Goal: Information Seeking & Learning: Learn about a topic

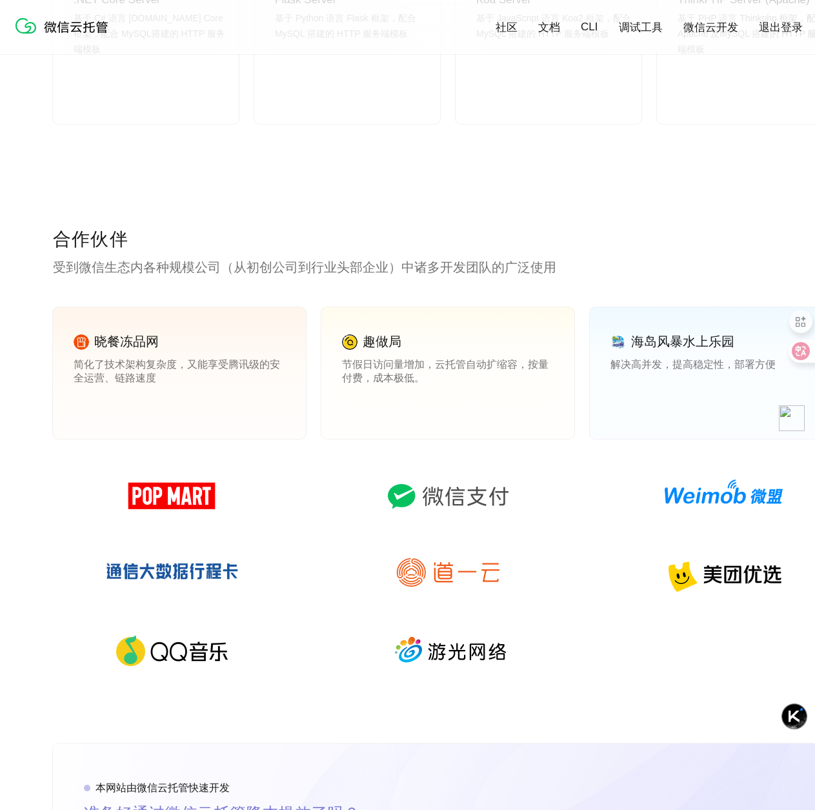
scroll to position [1646, 0]
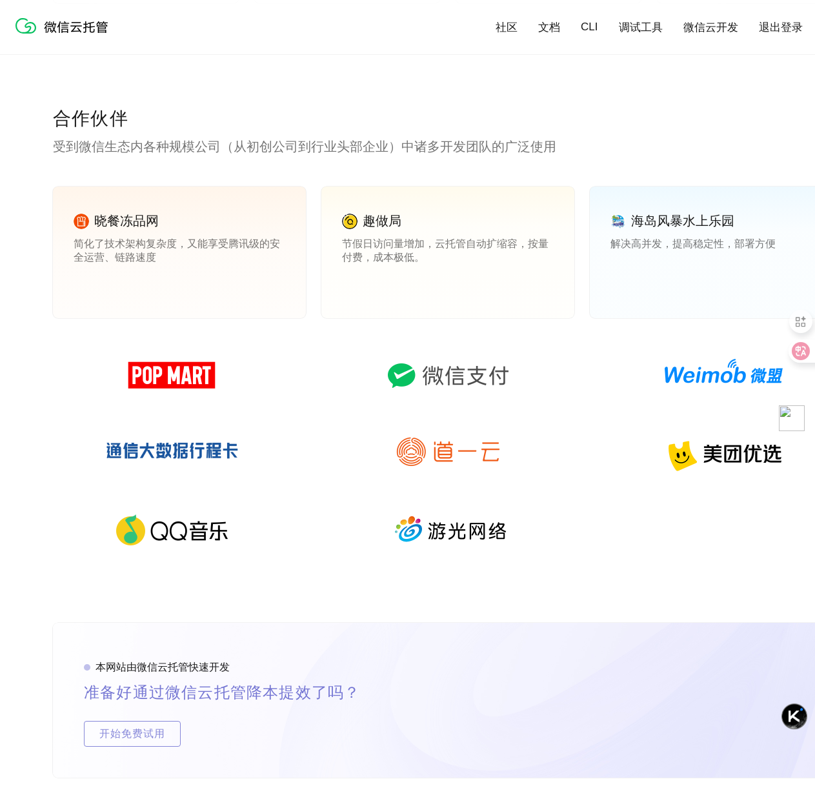
click at [437, 381] on img at bounding box center [448, 375] width 186 height 62
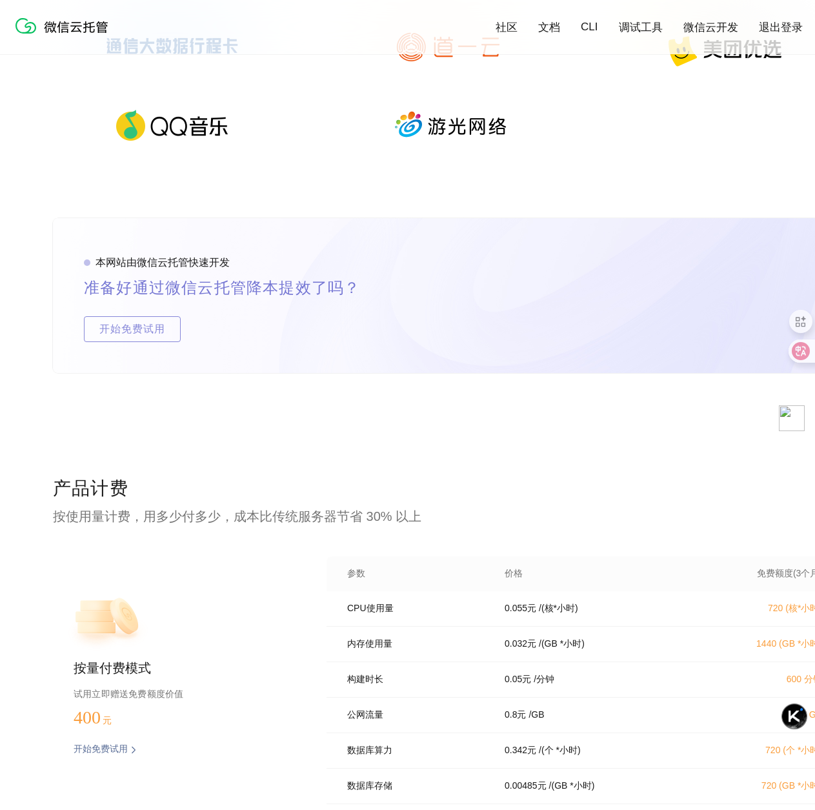
scroll to position [2189, 0]
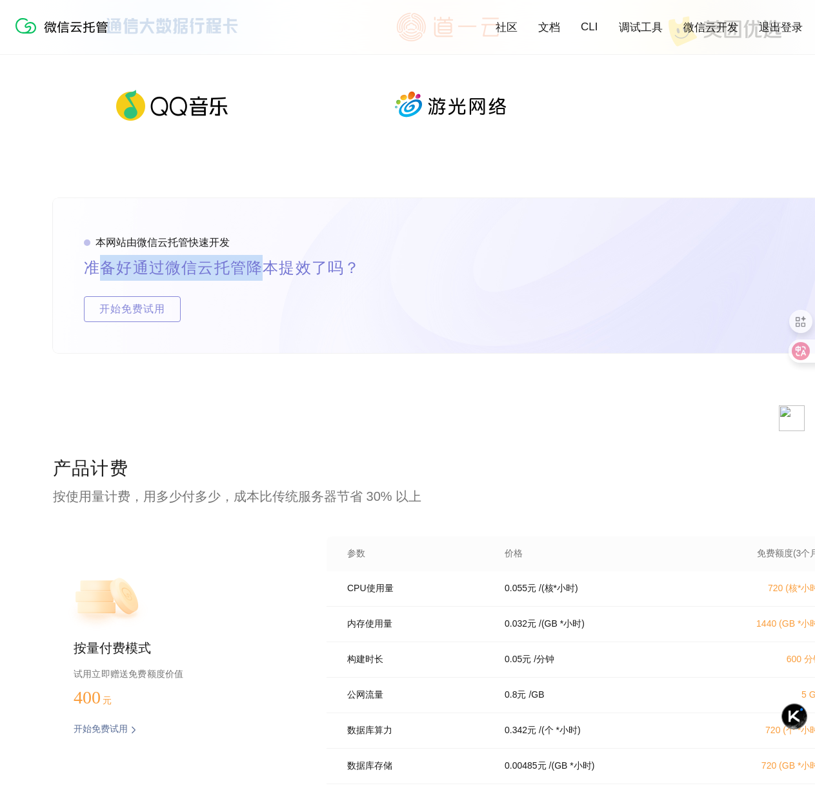
drag, startPoint x: 122, startPoint y: 276, endPoint x: 270, endPoint y: 274, distance: 148.4
click at [270, 274] on p "准备好通过微信云托管降本提效了吗？" at bounding box center [237, 268] width 307 height 26
drag, startPoint x: 113, startPoint y: 272, endPoint x: 327, endPoint y: 273, distance: 213.6
click at [327, 273] on p "准备好通过微信云托管降本提效了吗？" at bounding box center [237, 268] width 307 height 26
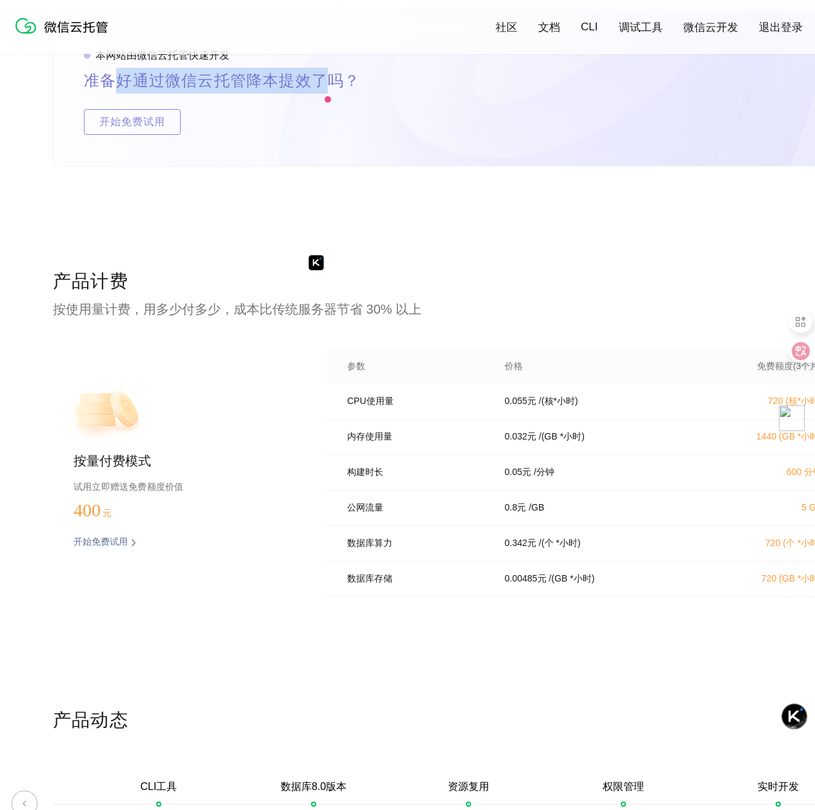
scroll to position [2377, 0]
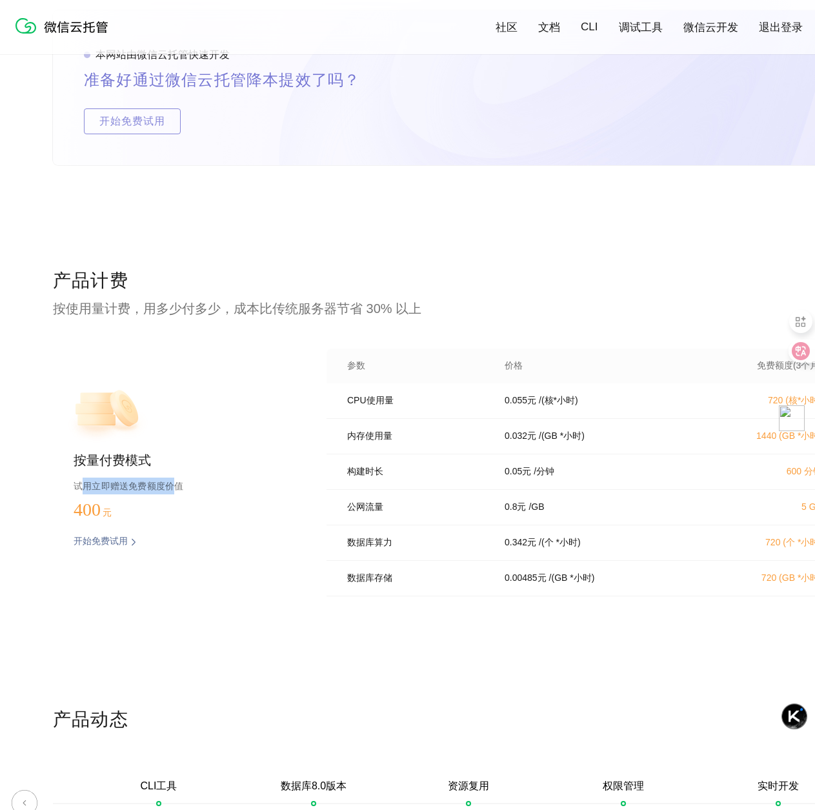
drag, startPoint x: 83, startPoint y: 489, endPoint x: 171, endPoint y: 485, distance: 87.8
click at [171, 485] on p "试用立即赠送免费额度价值" at bounding box center [180, 486] width 212 height 17
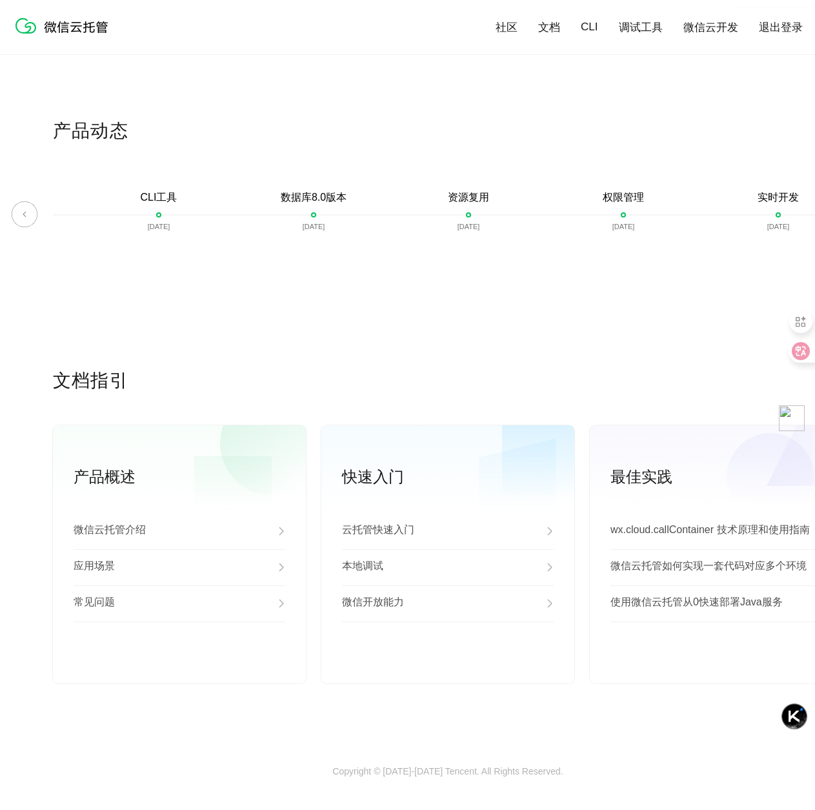
scroll to position [2974, 0]
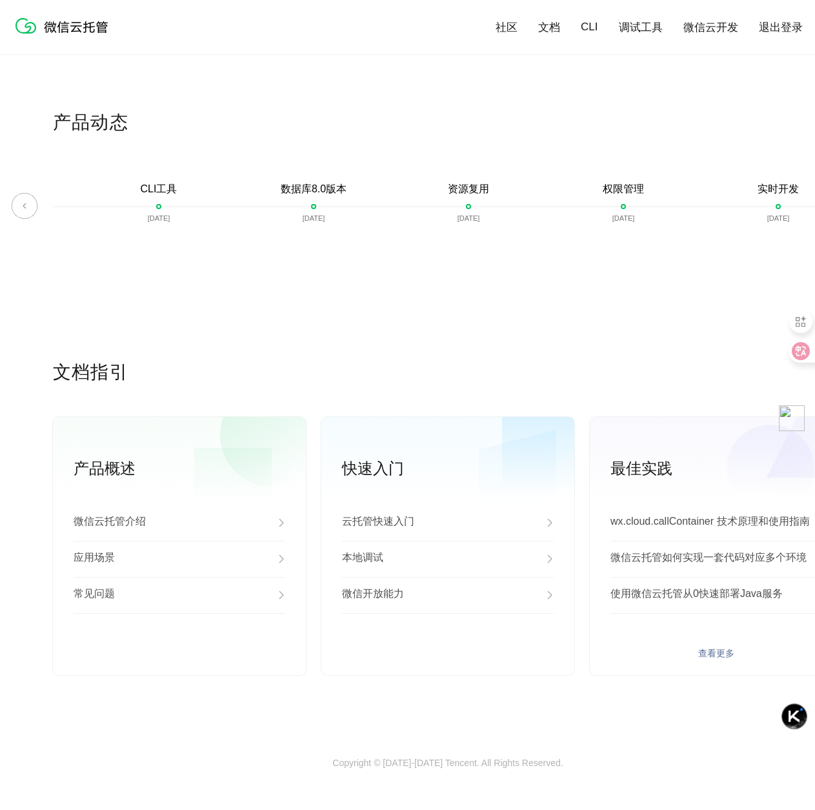
click at [720, 659] on link "查看更多" at bounding box center [716, 654] width 212 height 12
click at [432, 659] on link "查看更多" at bounding box center [448, 654] width 212 height 12
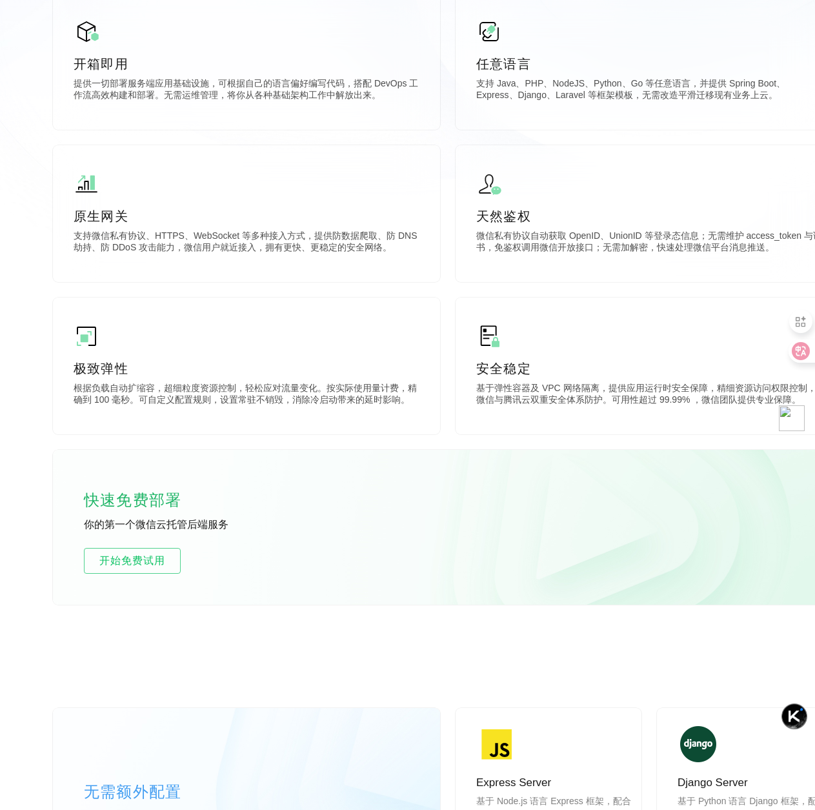
scroll to position [0, 0]
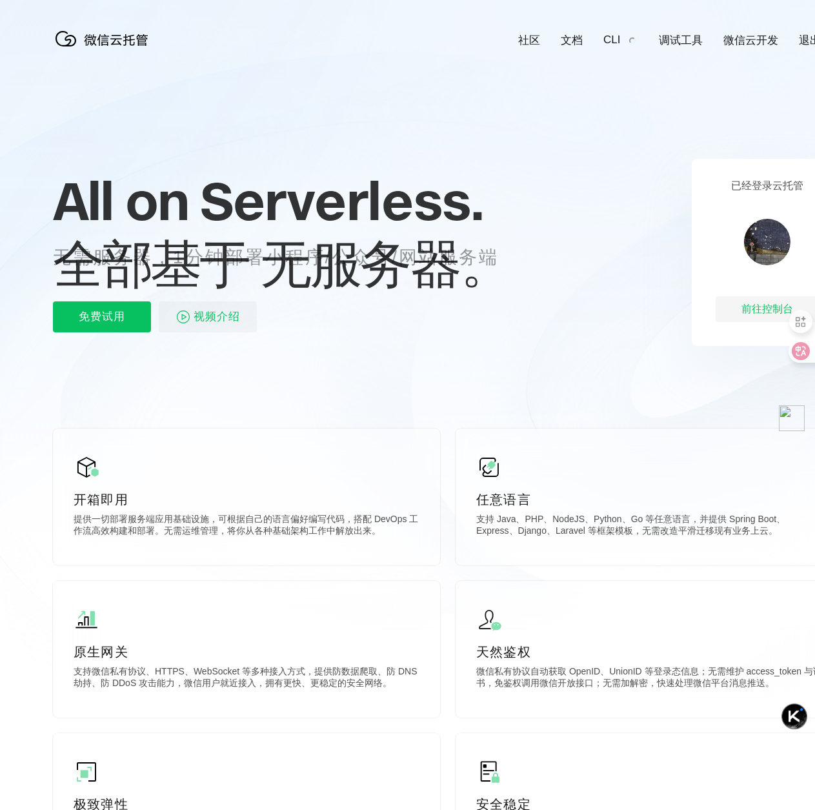
click at [738, 37] on link "微信云开发" at bounding box center [750, 40] width 55 height 15
click at [770, 307] on div "前往控制台" at bounding box center [767, 309] width 103 height 26
